Goal: Task Accomplishment & Management: Manage account settings

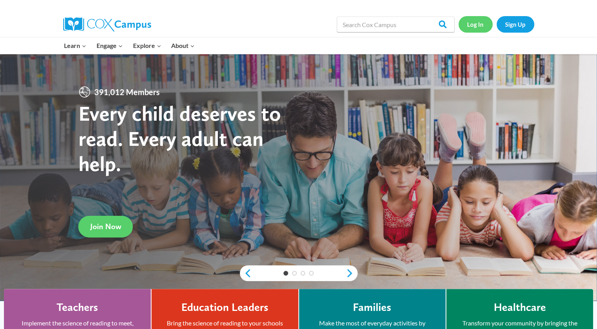
click at [482, 22] on link "Log In" at bounding box center [476, 24] width 34 height 16
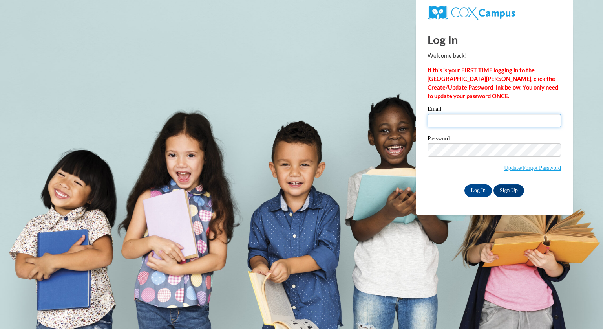
click at [446, 119] on input "Email" at bounding box center [495, 120] width 134 height 13
type input "smithmadisen@aasd.k12.wi.us"
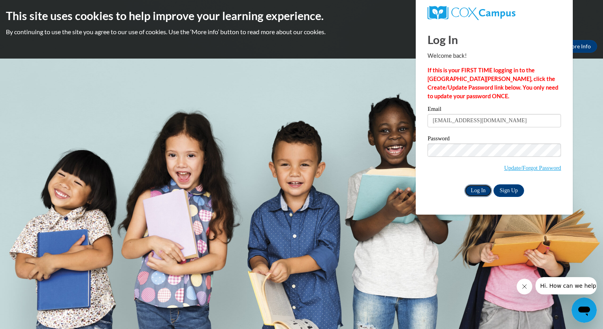
click at [477, 184] on input "Log In" at bounding box center [478, 190] width 27 height 13
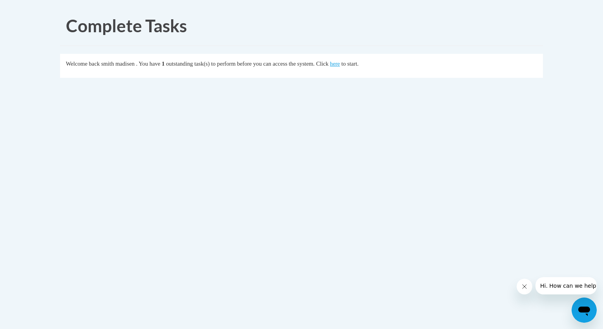
click at [368, 67] on div "Welcome back smith madisen . You have 1 outstanding task(s) to perform before y…" at bounding box center [302, 63] width 472 height 9
click at [367, 67] on div "Welcome back smith madisen . You have 1 outstanding task(s) to perform before y…" at bounding box center [302, 63] width 472 height 9
click at [340, 62] on link "here" at bounding box center [335, 63] width 10 height 6
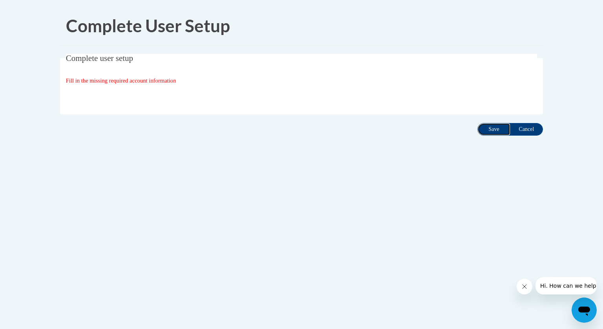
click at [495, 130] on input "Save" at bounding box center [494, 129] width 33 height 13
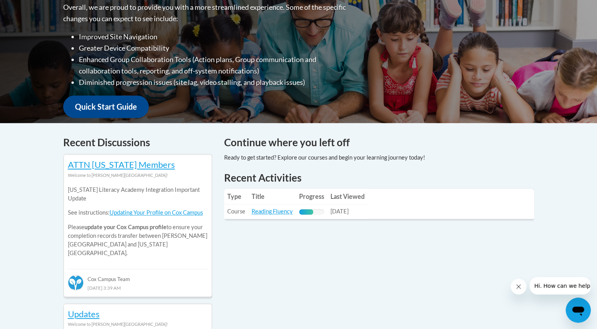
scroll to position [212, 0]
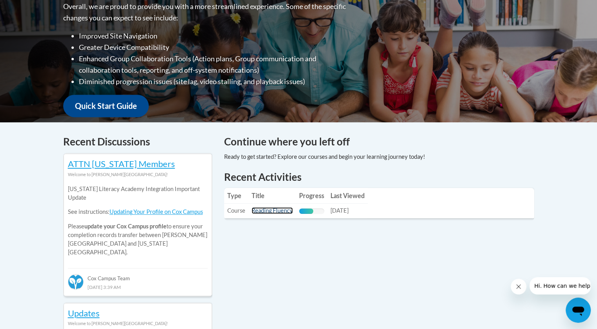
click at [271, 213] on link "Reading Fluency" at bounding box center [272, 210] width 41 height 7
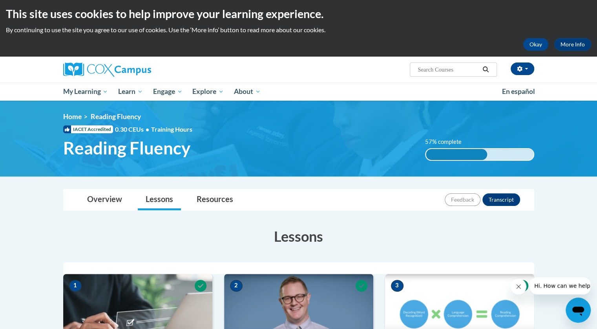
scroll to position [2, 0]
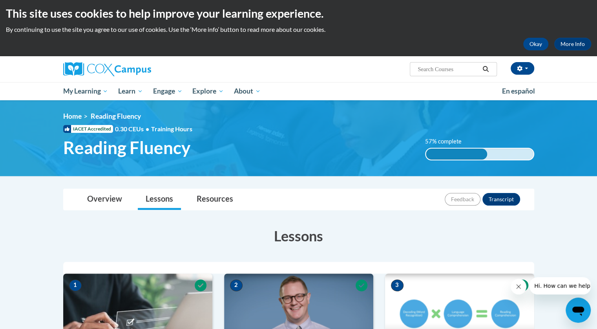
click at [214, 120] on ol "Home Reading Fluency" at bounding box center [298, 116] width 471 height 9
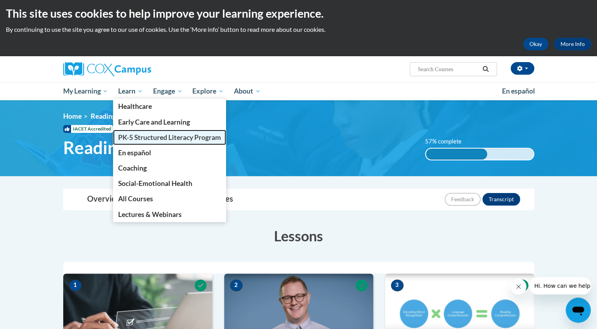
click at [151, 137] on span "PK-5 Structured Literacy Program" at bounding box center [169, 137] width 103 height 8
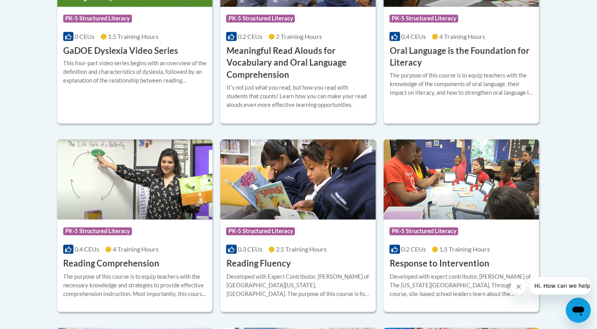
scroll to position [615, 0]
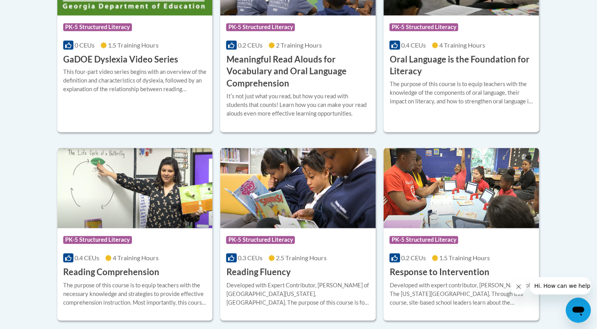
click at [277, 271] on h3 "Reading Fluency" at bounding box center [258, 272] width 64 height 12
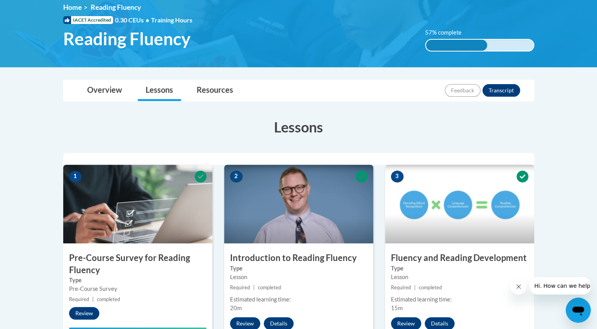
scroll to position [72, 0]
